Goal: Task Accomplishment & Management: Manage account settings

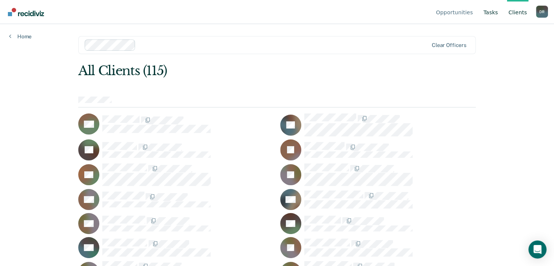
click at [491, 14] on link "Tasks" at bounding box center [491, 12] width 18 height 24
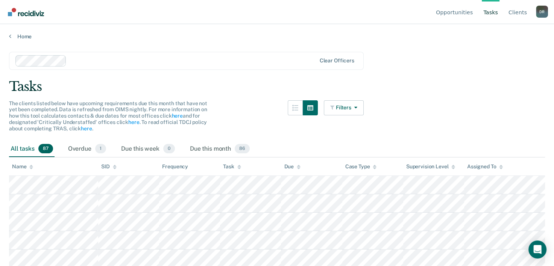
click at [18, 32] on div "Home" at bounding box center [277, 32] width 554 height 16
click at [21, 37] on link "Home" at bounding box center [277, 36] width 536 height 7
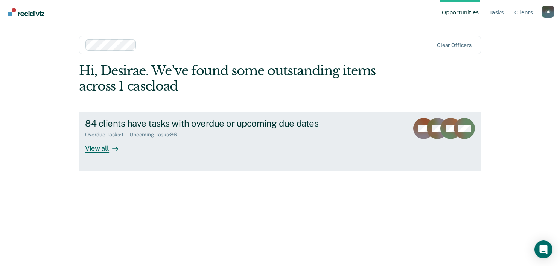
click at [111, 165] on link "84 clients have tasks with overdue or upcoming due dates Overdue Tasks : 1 Upco…" at bounding box center [280, 141] width 402 height 59
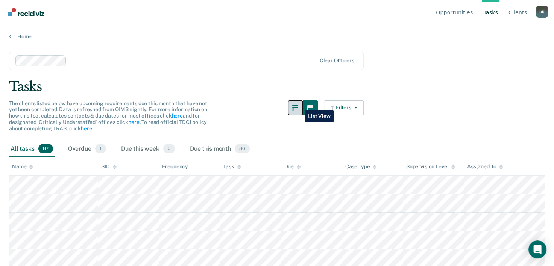
click at [298, 105] on icon "button" at bounding box center [295, 108] width 6 height 6
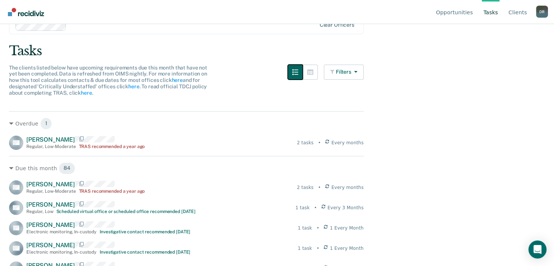
scroll to position [35, 0]
click at [283, 112] on hr at bounding box center [186, 112] width 355 height 0
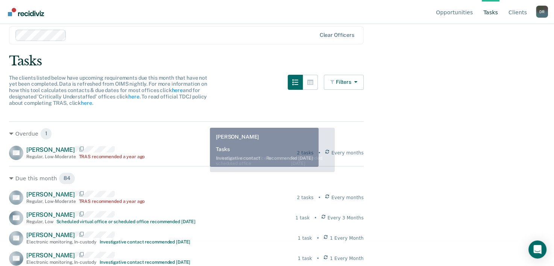
scroll to position [0, 0]
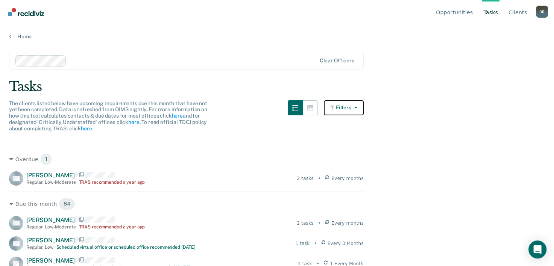
click at [349, 100] on button "Filters" at bounding box center [344, 107] width 40 height 15
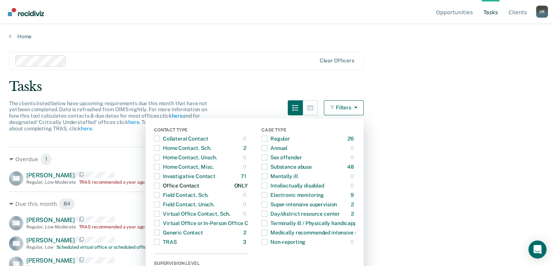
click at [160, 184] on span "Dropdown Menu" at bounding box center [157, 186] width 6 height 6
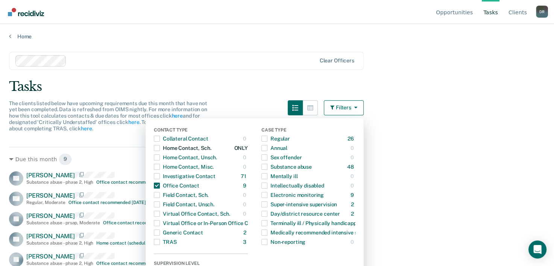
click at [160, 146] on span "Dropdown Menu" at bounding box center [157, 148] width 6 height 6
click at [160, 222] on span "Dropdown Menu" at bounding box center [157, 224] width 6 height 6
click at [160, 209] on div "Dropdown Menu" at bounding box center [157, 205] width 6 height 12
drag, startPoint x: 161, startPoint y: 209, endPoint x: 163, endPoint y: 234, distance: 26.0
click at [163, 234] on div "Contact Type Collateral Contact 0 ONLY Home Contact, Sch. 2 ONLY Home Contact, …" at bounding box center [201, 188] width 94 height 120
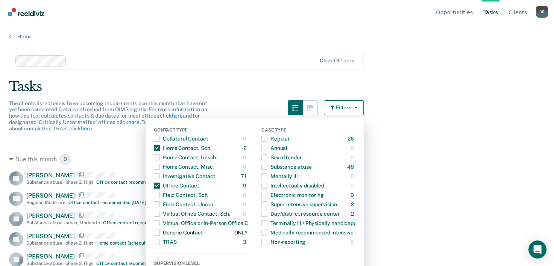
click at [160, 234] on span "Dropdown Menu" at bounding box center [157, 233] width 6 height 6
click at [164, 174] on div "Investigative Contact" at bounding box center [185, 176] width 62 height 12
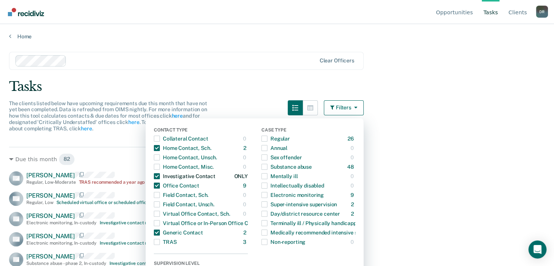
click at [160, 175] on span "Dropdown Menu" at bounding box center [157, 177] width 6 height 6
drag, startPoint x: 161, startPoint y: 159, endPoint x: 163, endPoint y: 139, distance: 20.4
click at [163, 139] on div "Contact Type Collateral Contact 0 ONLY Home Contact, Sch. 2 ONLY Home Contact, …" at bounding box center [201, 188] width 94 height 120
click at [160, 139] on span "Dropdown Menu" at bounding box center [157, 139] width 6 height 6
click at [494, 231] on main "Clear officers Tasks The clients listed below have upcoming requirements due th…" at bounding box center [277, 152] width 554 height 224
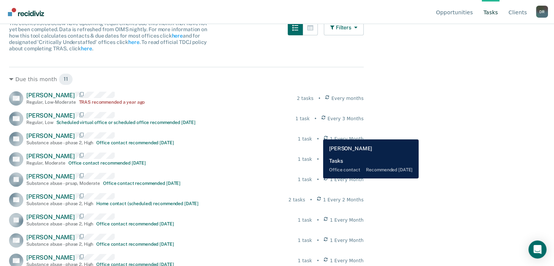
scroll to position [123, 0]
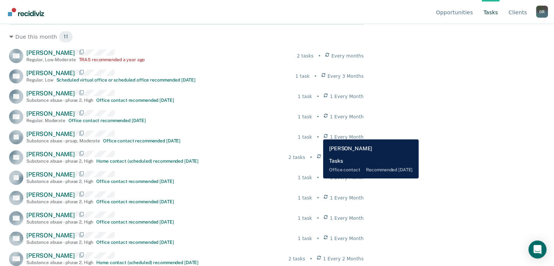
click at [318, 130] on div "JR Joey Ritcher Substance abuse - prsap , Moderate Office contact recommended i…" at bounding box center [186, 137] width 355 height 14
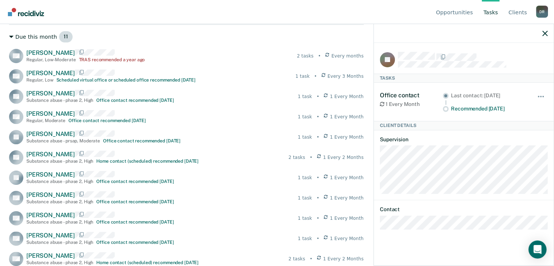
click at [18, 32] on div "Due this month 11" at bounding box center [186, 37] width 355 height 12
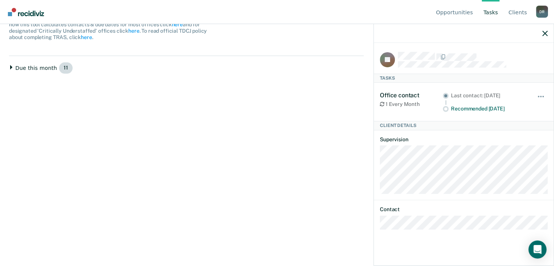
click at [33, 72] on div "Due this month 11" at bounding box center [186, 68] width 355 height 12
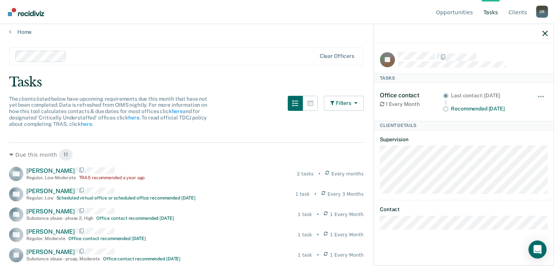
scroll to position [5, 0]
click at [16, 32] on link "Home" at bounding box center [277, 31] width 536 height 7
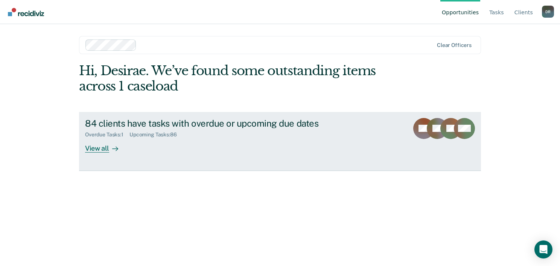
click at [274, 119] on div "84 clients have tasks with overdue or upcoming due dates" at bounding box center [217, 123] width 264 height 11
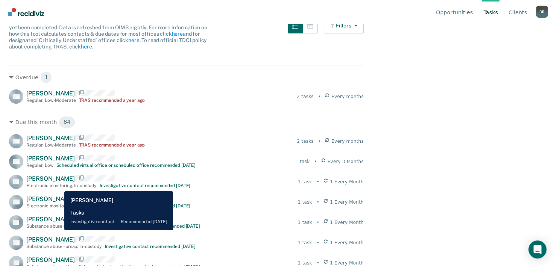
scroll to position [87, 0]
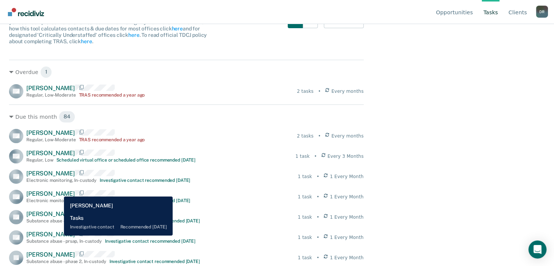
click at [58, 191] on span "Durwood Porter" at bounding box center [50, 193] width 49 height 7
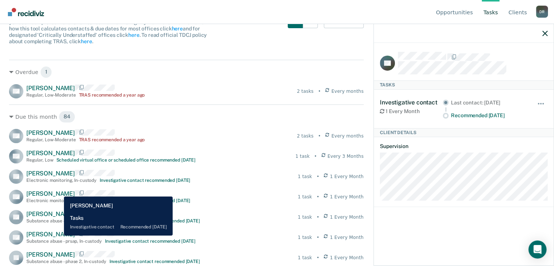
click at [58, 191] on span "Durwood Porter" at bounding box center [50, 193] width 49 height 7
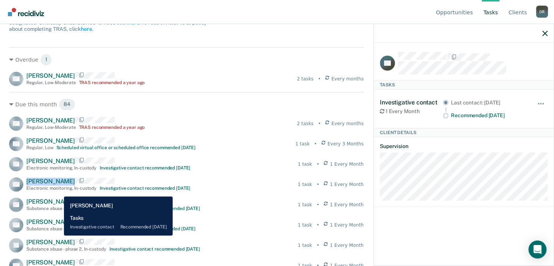
scroll to position [105, 0]
